Goal: Find specific fact: Find specific fact

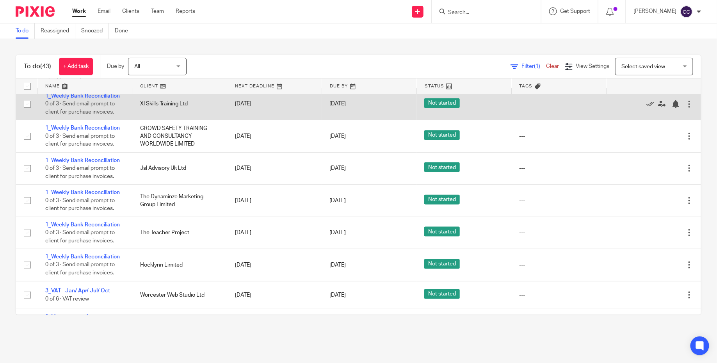
scroll to position [403, 0]
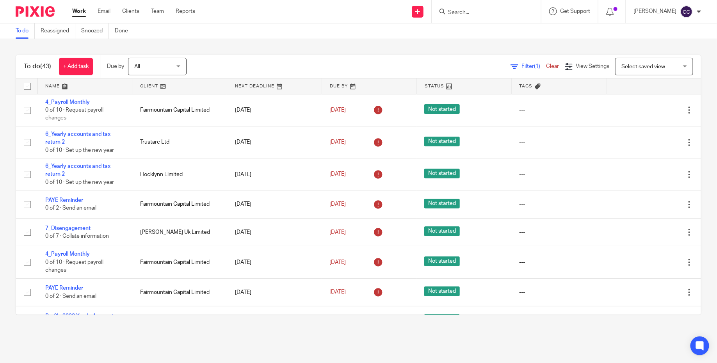
click at [514, 42] on div "To do (43) + Add task Due by All All Today Tomorrow This week Next week This mo…" at bounding box center [358, 185] width 717 height 292
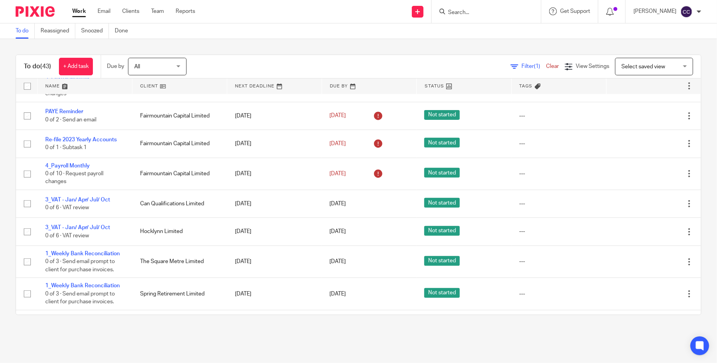
scroll to position [179, 0]
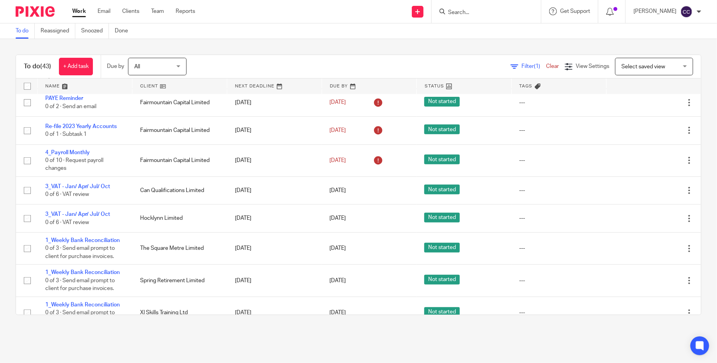
scroll to position [232, 0]
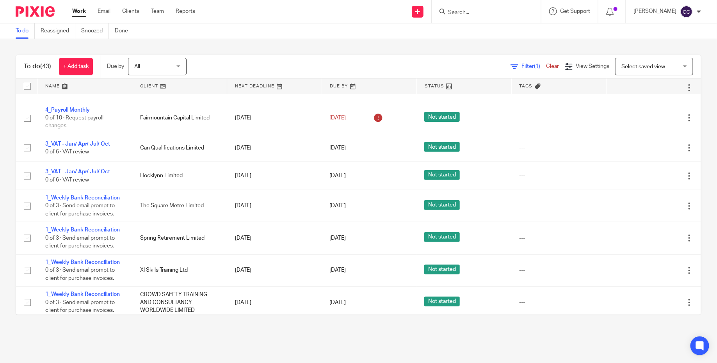
click at [487, 8] on form at bounding box center [488, 12] width 83 height 10
click at [487, 14] on input "Search" at bounding box center [482, 12] width 70 height 7
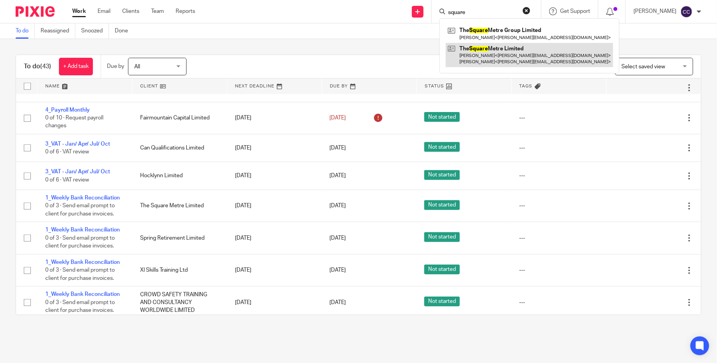
type input "square"
click at [495, 57] on link at bounding box center [529, 55] width 167 height 24
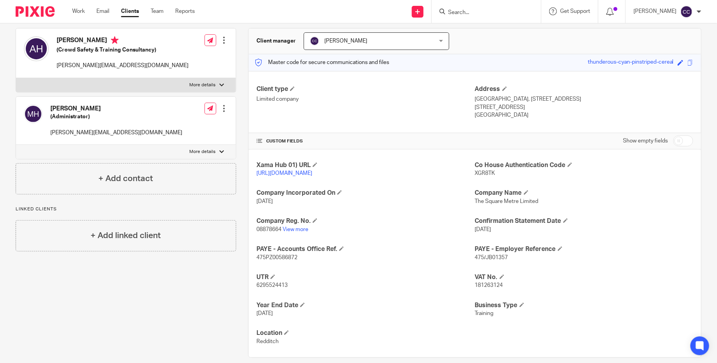
scroll to position [86, 0]
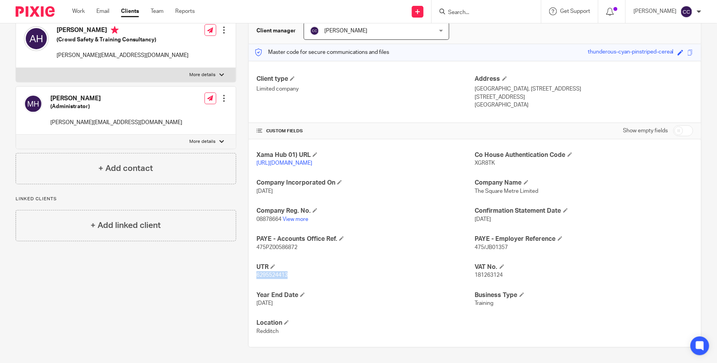
drag, startPoint x: 292, startPoint y: 274, endPoint x: 256, endPoint y: 274, distance: 35.9
click at [256, 274] on div "Xama Hub 01) URL https://platform.xamatech.com/portal/crm/clients/d554d3d0-4f8e…" at bounding box center [475, 243] width 452 height 208
copy span "6295524413"
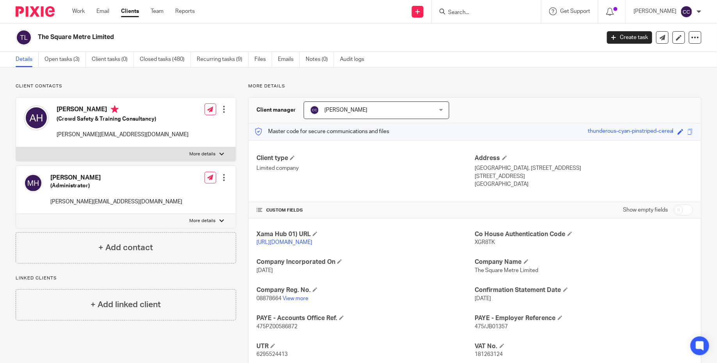
click at [458, 12] on input "Search" at bounding box center [482, 12] width 70 height 7
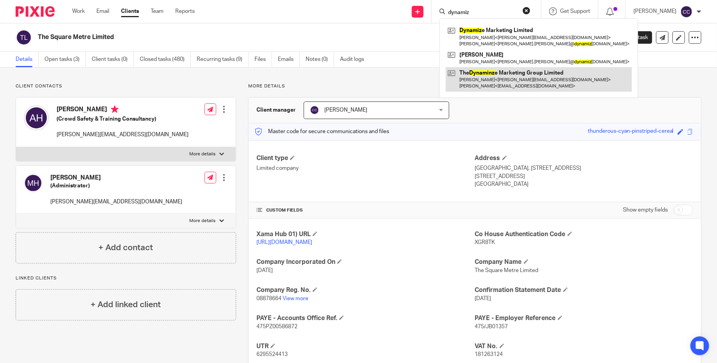
type input "dynamiz"
click at [500, 83] on link at bounding box center [539, 79] width 186 height 24
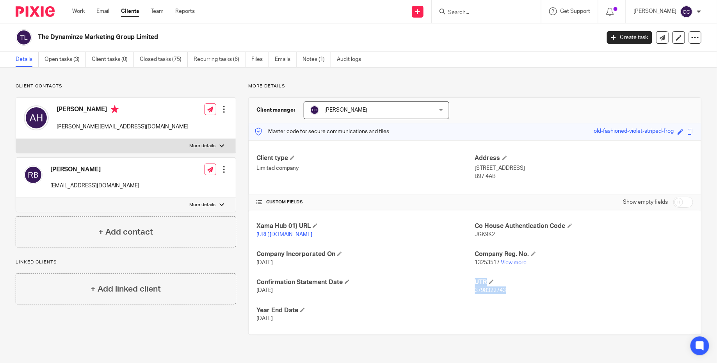
drag, startPoint x: 515, startPoint y: 297, endPoint x: 475, endPoint y: 299, distance: 40.2
click at [475, 299] on div "Xama Hub 01) URL [URL][DOMAIN_NAME] Co House Authentication Code JGK9K2 Company…" at bounding box center [475, 272] width 452 height 124
click at [506, 293] on span "3798322743" at bounding box center [490, 290] width 31 height 5
drag, startPoint x: 509, startPoint y: 299, endPoint x: 474, endPoint y: 299, distance: 35.5
click at [474, 299] on div "Xama Hub 01) URL https://platform.xamatech.com/portal/crm/clients/c7ed9560-4f8e…" at bounding box center [475, 272] width 452 height 124
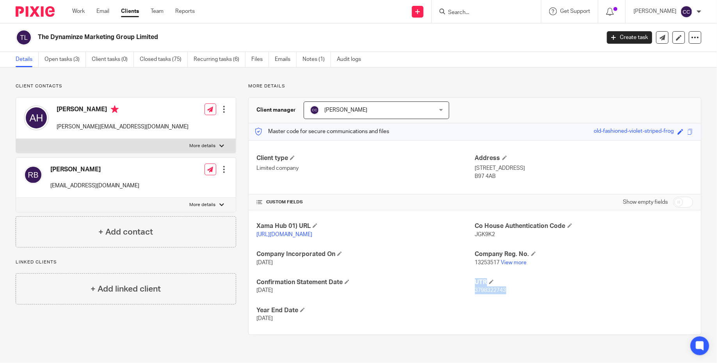
copy div "UTR 3798322743"
click at [499, 293] on span "3798322743" at bounding box center [490, 290] width 31 height 5
drag, startPoint x: 507, startPoint y: 297, endPoint x: 475, endPoint y: 300, distance: 31.3
click at [475, 294] on p "3798322743" at bounding box center [584, 291] width 218 height 8
copy span "3798322743"
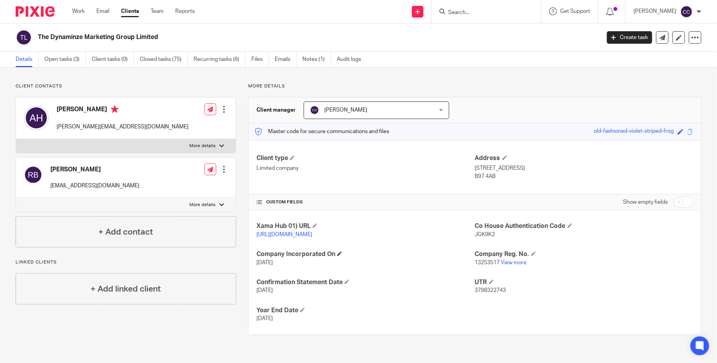
click at [384, 258] on h4 "Company Incorporated On" at bounding box center [365, 254] width 218 height 8
click at [484, 14] on input "Search" at bounding box center [482, 12] width 70 height 7
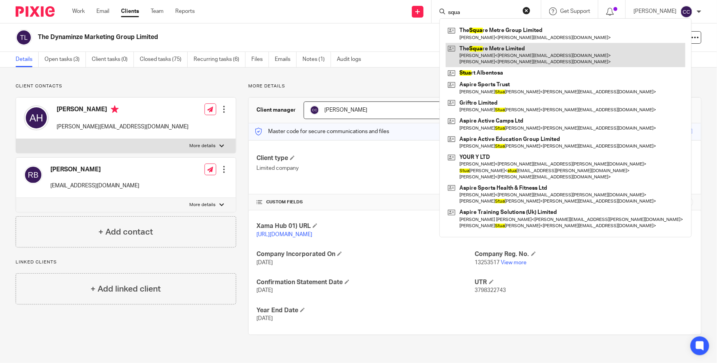
type input "squa"
click at [491, 62] on link at bounding box center [566, 55] width 240 height 24
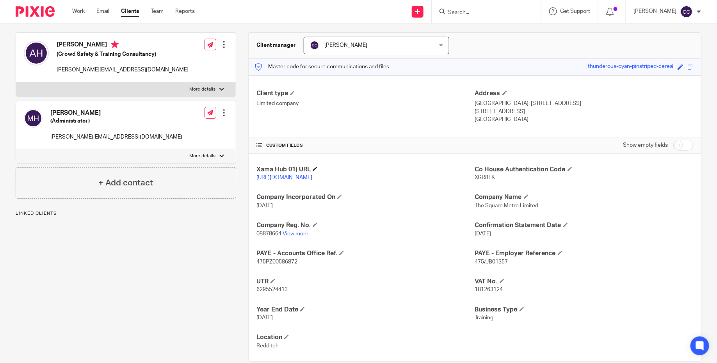
scroll to position [84, 0]
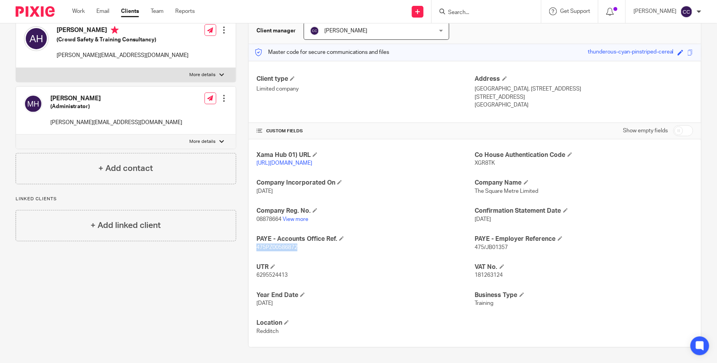
drag, startPoint x: 304, startPoint y: 251, endPoint x: 255, endPoint y: 251, distance: 48.8
click at [255, 251] on div "Xama Hub 01) URL https://platform.xamatech.com/portal/crm/clients/d554d3d0-4f8e…" at bounding box center [475, 243] width 452 height 208
copy span "475PZ00586872"
click at [340, 242] on h4 "PAYE - Accounts Office Ref." at bounding box center [365, 239] width 218 height 8
drag, startPoint x: 256, startPoint y: 243, endPoint x: 335, endPoint y: 244, distance: 79.3
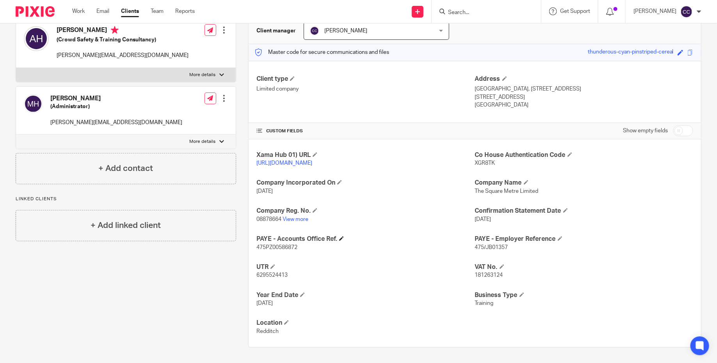
click at [335, 243] on h4 "PAYE - Accounts Office Ref." at bounding box center [365, 239] width 218 height 8
copy h4 "PAYE - Accounts Office Ref"
drag, startPoint x: 473, startPoint y: 243, endPoint x: 554, endPoint y: 239, distance: 81.7
click at [556, 242] on div "Xama Hub 01) URL https://platform.xamatech.com/portal/crm/clients/d554d3d0-4f8e…" at bounding box center [475, 243] width 452 height 208
copy div "475PZ00586872 PAYE - Employer Reference"
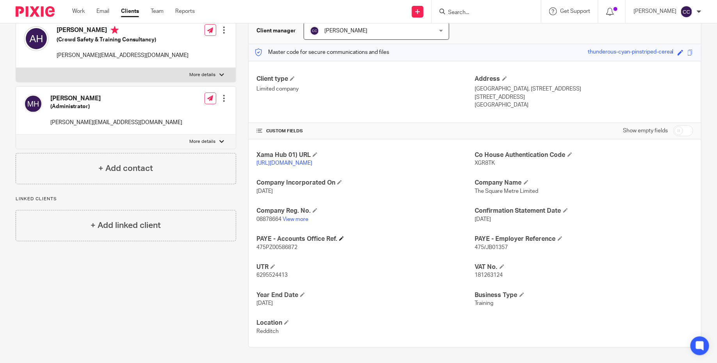
click at [459, 243] on h4 "PAYE - Accounts Office Ref." at bounding box center [365, 239] width 218 height 8
drag, startPoint x: 555, startPoint y: 242, endPoint x: 476, endPoint y: 240, distance: 78.9
click at [476, 240] on h4 "PAYE - Employer Reference" at bounding box center [584, 239] width 218 height 8
copy h4 "PAYE - Employer Reference"
click at [173, 291] on div "Client contacts Andy Hollinson (Crowd Safety & Training Consultancy) andy.holli…" at bounding box center [120, 176] width 233 height 344
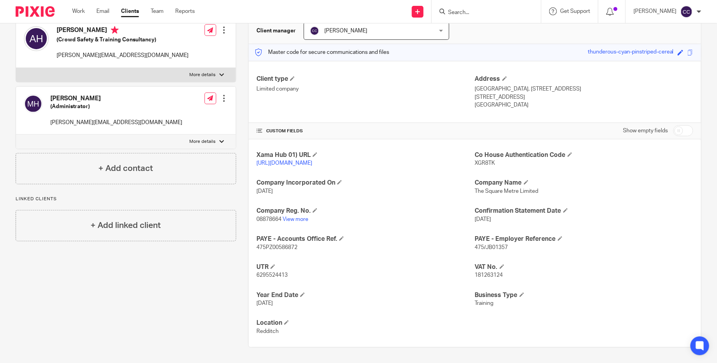
click at [24, 14] on img at bounding box center [35, 11] width 39 height 11
